Goal: Task Accomplishment & Management: Complete application form

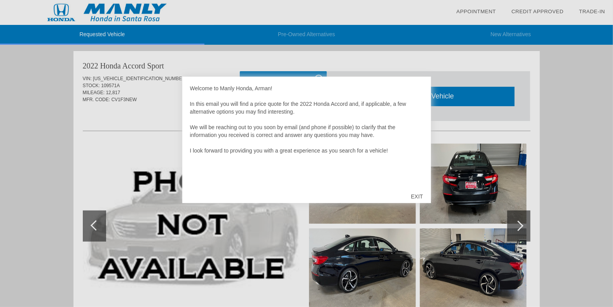
click at [414, 195] on div "EXIT" at bounding box center [417, 196] width 28 height 23
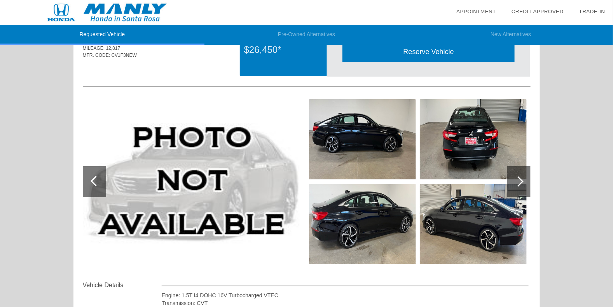
scroll to position [38, 0]
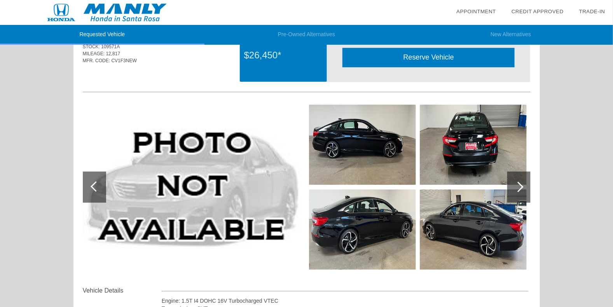
click at [521, 185] on div at bounding box center [518, 186] width 10 height 10
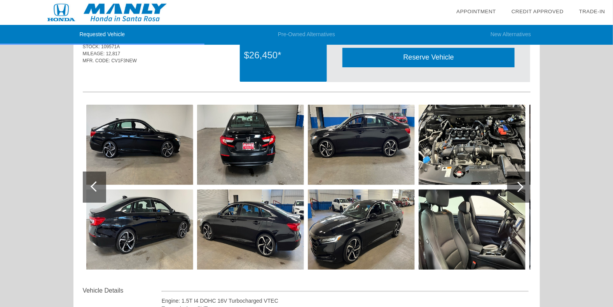
click at [521, 185] on div at bounding box center [518, 186] width 10 height 10
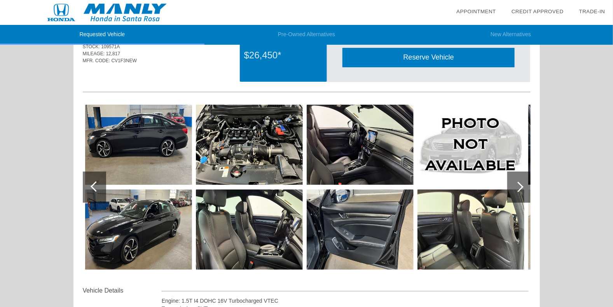
click at [521, 185] on div at bounding box center [518, 186] width 10 height 10
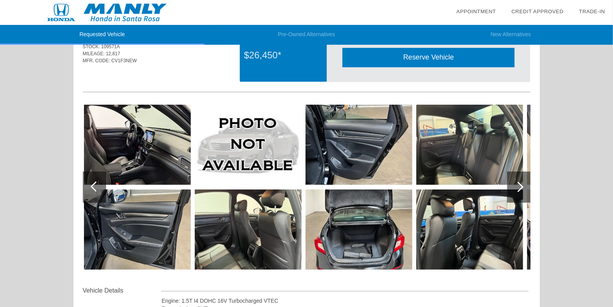
click at [521, 185] on div at bounding box center [518, 186] width 10 height 10
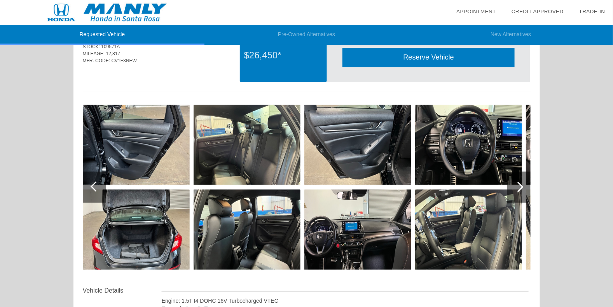
click at [521, 185] on div at bounding box center [518, 186] width 10 height 10
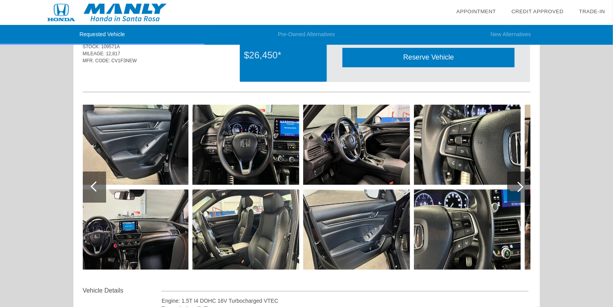
click at [521, 185] on div at bounding box center [518, 186] width 10 height 10
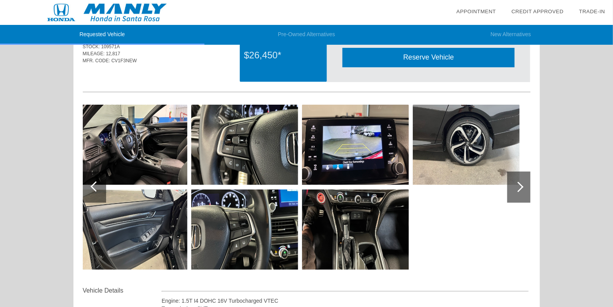
click at [521, 185] on div at bounding box center [518, 186] width 10 height 10
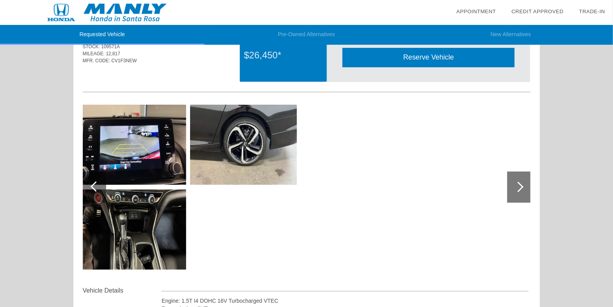
click at [519, 185] on div at bounding box center [518, 186] width 10 height 10
